Goal: Check status: Check status

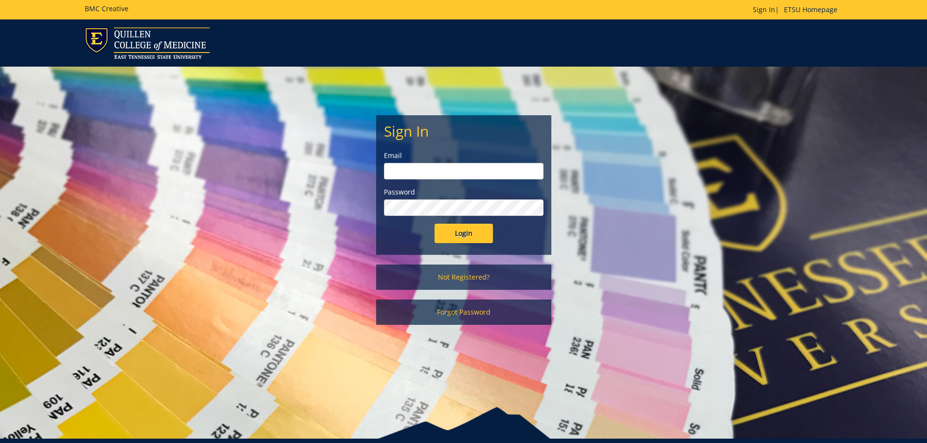
type input "[PERSON_NAME][EMAIL_ADDRESS][DOMAIN_NAME]"
click at [476, 230] on input "Login" at bounding box center [464, 233] width 58 height 19
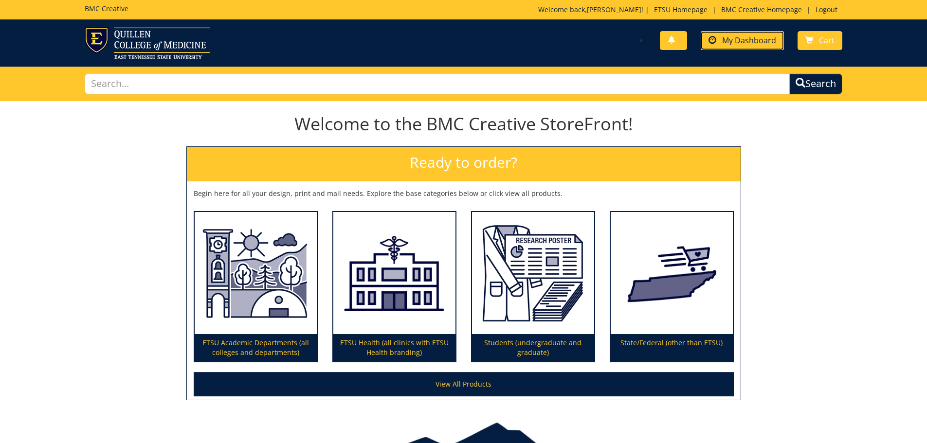
click at [729, 35] on link "My Dashboard" at bounding box center [742, 40] width 83 height 19
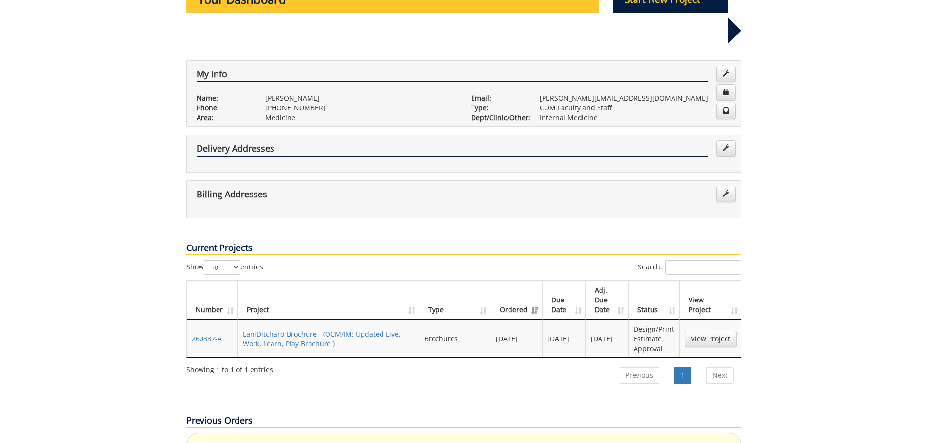
scroll to position [195, 0]
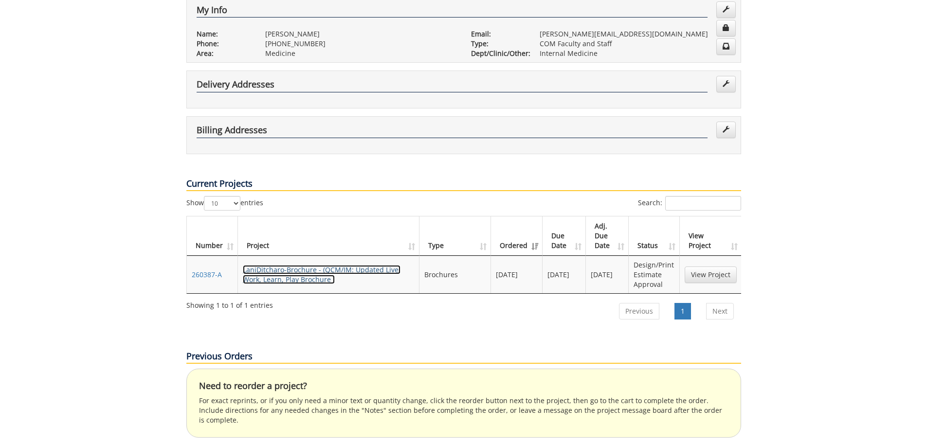
click at [264, 265] on link "LaniDitcharo-Brochure - (QCM/IM: Updated Live, Work, Learn, Play Brochure )" at bounding box center [322, 274] width 158 height 19
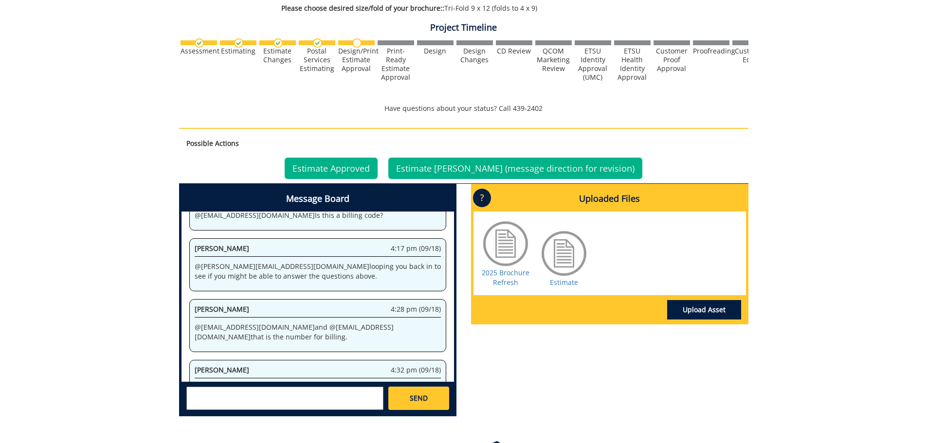
scroll to position [443, 0]
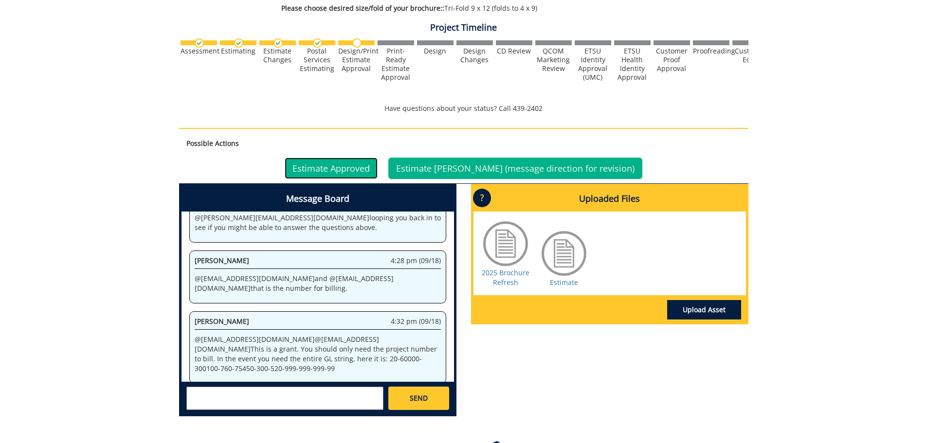
click at [360, 170] on link "Estimate Approved" at bounding box center [331, 168] width 93 height 21
